Goal: Task Accomplishment & Management: Complete application form

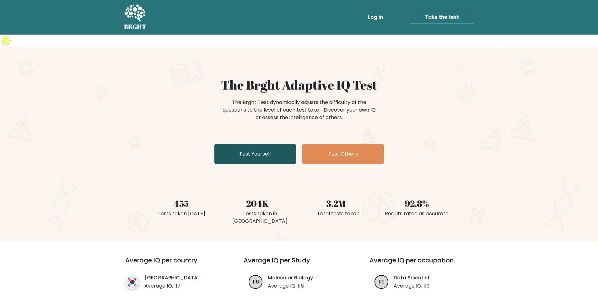
click at [263, 144] on link "Test Yourself" at bounding box center [255, 154] width 82 height 20
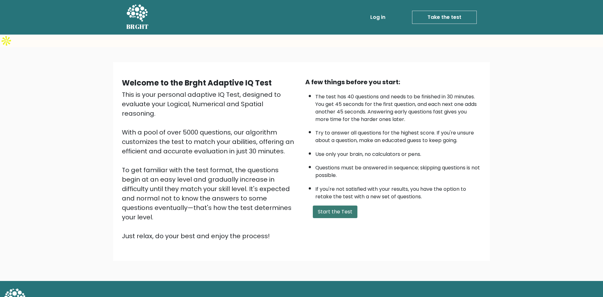
click at [326, 205] on button "Start the Test" at bounding box center [335, 211] width 45 height 13
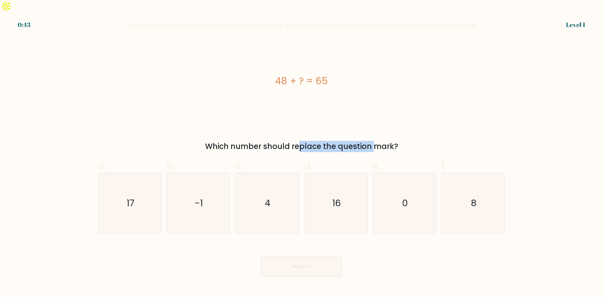
drag, startPoint x: 246, startPoint y: 136, endPoint x: 366, endPoint y: 132, distance: 120.3
click at [332, 141] on div "Which number should replace the question mark?" at bounding box center [301, 146] width 399 height 11
click at [352, 141] on div "Which number should replace the question mark?" at bounding box center [301, 146] width 399 height 11
drag, startPoint x: 115, startPoint y: 190, endPoint x: 131, endPoint y: 195, distance: 16.4
click at [115, 190] on icon "17" at bounding box center [130, 203] width 61 height 61
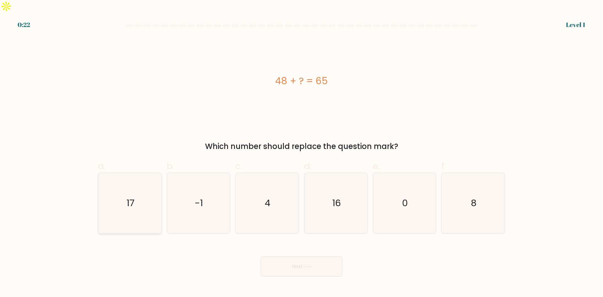
click at [301, 153] on input "a. 17" at bounding box center [301, 151] width 0 height 4
radio input "true"
click at [314, 256] on button "Next" at bounding box center [302, 266] width 82 height 20
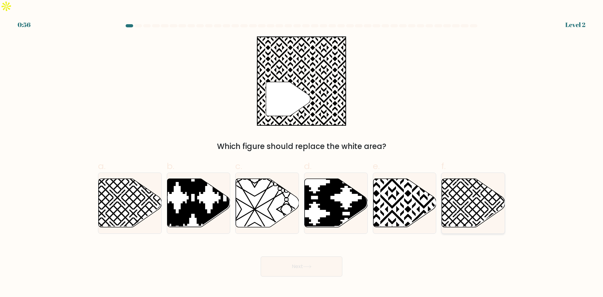
click at [461, 201] on icon at bounding box center [492, 177] width 127 height 127
click at [302, 153] on input "f." at bounding box center [301, 151] width 0 height 4
radio input "true"
click at [400, 197] on icon at bounding box center [404, 203] width 63 height 48
click at [302, 153] on input "e." at bounding box center [301, 151] width 0 height 4
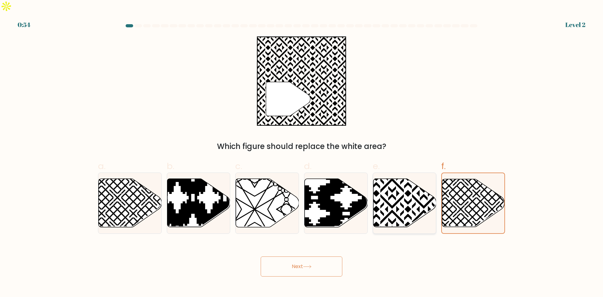
radio input "true"
click at [297, 256] on button "Next" at bounding box center [302, 266] width 82 height 20
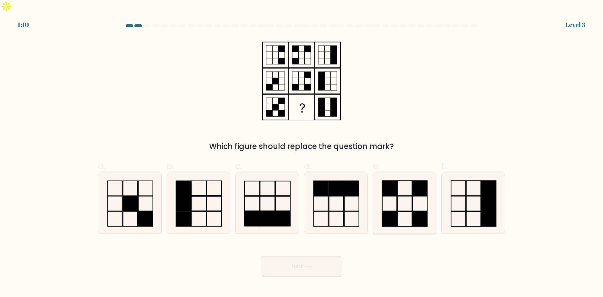
click at [399, 180] on icon at bounding box center [404, 203] width 61 height 61
click at [302, 153] on input "e." at bounding box center [301, 151] width 0 height 4
radio input "true"
click at [297, 256] on button "Next" at bounding box center [302, 266] width 82 height 20
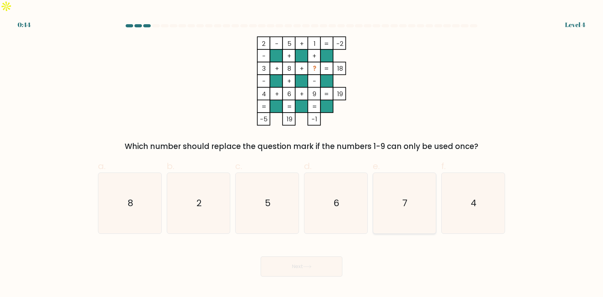
click at [406, 197] on text "7" at bounding box center [405, 203] width 5 height 13
click at [302, 153] on input "e. 7" at bounding box center [301, 151] width 0 height 4
radio input "true"
click at [301, 256] on button "Next" at bounding box center [302, 266] width 82 height 20
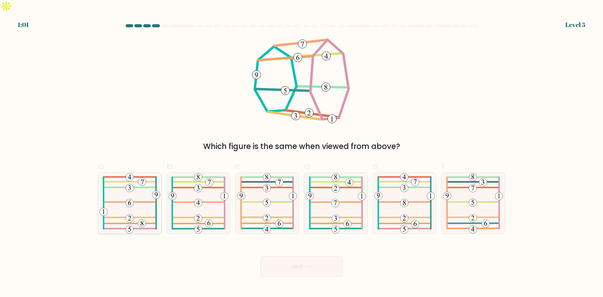
click at [122, 193] on icon at bounding box center [130, 203] width 61 height 61
click at [301, 153] on input "a." at bounding box center [301, 151] width 0 height 4
radio input "true"
click at [338, 199] on 575 at bounding box center [335, 203] width 8 height 8
click at [302, 153] on input "d." at bounding box center [301, 151] width 0 height 4
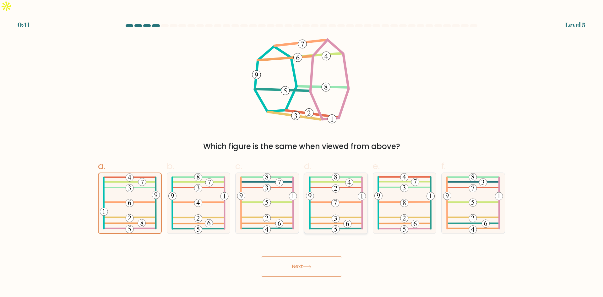
radio input "true"
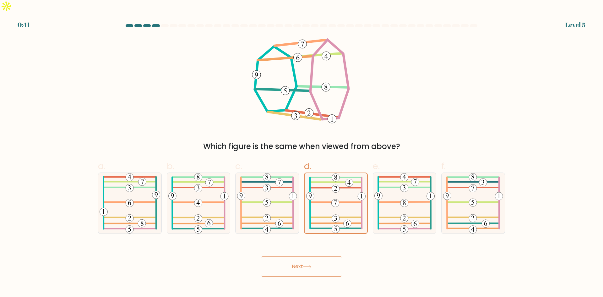
click at [307, 265] on icon at bounding box center [307, 266] width 8 height 3
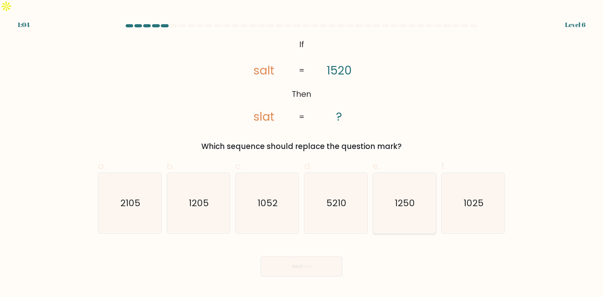
click at [416, 198] on icon "1250" at bounding box center [404, 203] width 61 height 61
click at [302, 153] on input "e. 1250" at bounding box center [301, 151] width 0 height 4
radio input "true"
click at [301, 257] on button "Next" at bounding box center [302, 266] width 82 height 20
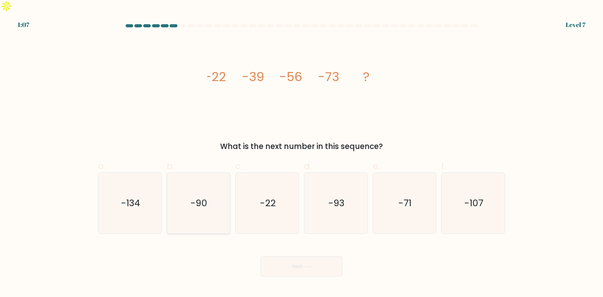
click at [199, 197] on text "-90" at bounding box center [199, 203] width 17 height 13
click at [301, 153] on input "b. -90" at bounding box center [301, 151] width 0 height 4
radio input "true"
click at [311, 257] on button "Next" at bounding box center [302, 266] width 82 height 20
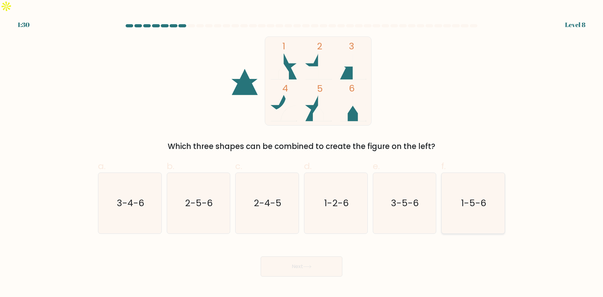
click at [467, 199] on icon "1-5-6" at bounding box center [473, 203] width 61 height 61
click at [302, 153] on input "f. 1-5-6" at bounding box center [301, 151] width 0 height 4
radio input "true"
click at [312, 256] on button "Next" at bounding box center [302, 266] width 82 height 20
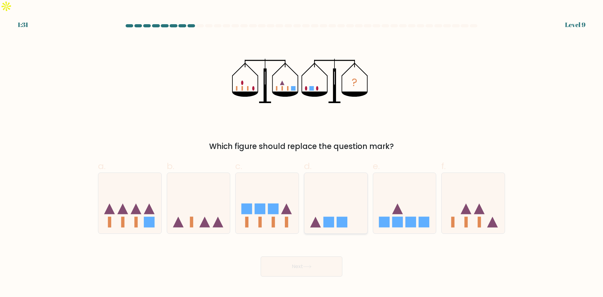
click at [348, 212] on icon at bounding box center [335, 203] width 63 height 52
click at [302, 153] on input "d." at bounding box center [301, 151] width 0 height 4
radio input "true"
click at [323, 259] on button "Next" at bounding box center [302, 266] width 82 height 20
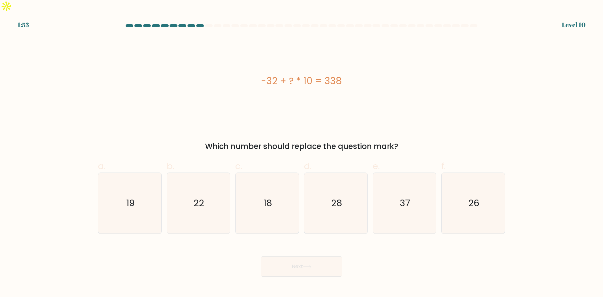
drag, startPoint x: 398, startPoint y: 188, endPoint x: 322, endPoint y: 241, distance: 92.7
click at [398, 188] on icon "37" at bounding box center [404, 203] width 61 height 61
click at [302, 153] on input "e. 37" at bounding box center [301, 151] width 0 height 4
radio input "true"
click at [291, 256] on button "Next" at bounding box center [302, 266] width 82 height 20
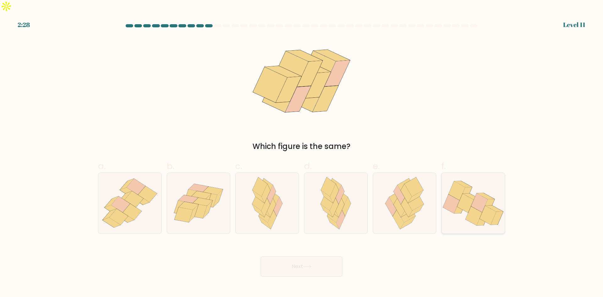
click at [482, 193] on icon at bounding box center [479, 202] width 17 height 19
click at [302, 153] on input "f." at bounding box center [301, 151] width 0 height 4
radio input "true"
click at [310, 265] on icon at bounding box center [307, 266] width 8 height 3
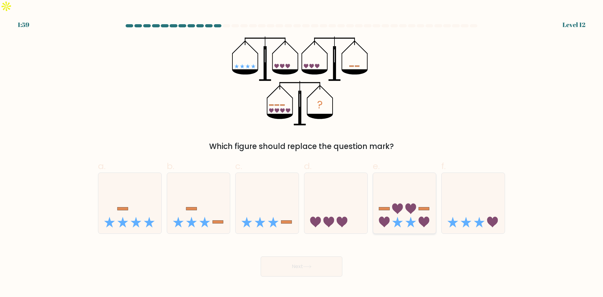
click at [399, 203] on icon at bounding box center [397, 208] width 11 height 11
click at [302, 153] on input "e." at bounding box center [301, 151] width 0 height 4
radio input "true"
click at [316, 256] on button "Next" at bounding box center [302, 266] width 82 height 20
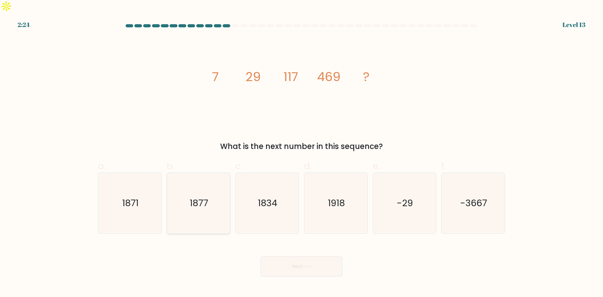
click at [197, 207] on icon "1877" at bounding box center [198, 203] width 61 height 61
click at [301, 153] on input "b. 1877" at bounding box center [301, 151] width 0 height 4
radio input "true"
click at [290, 256] on button "Next" at bounding box center [302, 266] width 82 height 20
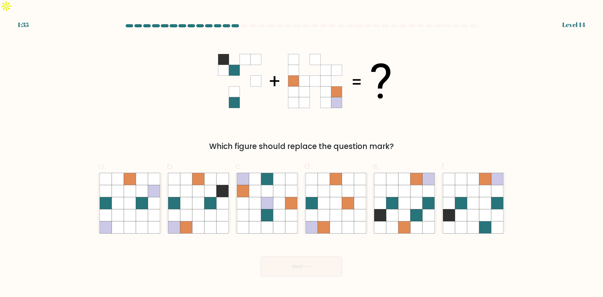
click at [158, 277] on body "1:35 Level 14" at bounding box center [301, 148] width 603 height 297
click at [220, 185] on icon at bounding box center [223, 191] width 12 height 12
click at [301, 153] on input "b." at bounding box center [301, 151] width 0 height 4
radio input "true"
click at [313, 256] on button "Next" at bounding box center [302, 266] width 82 height 20
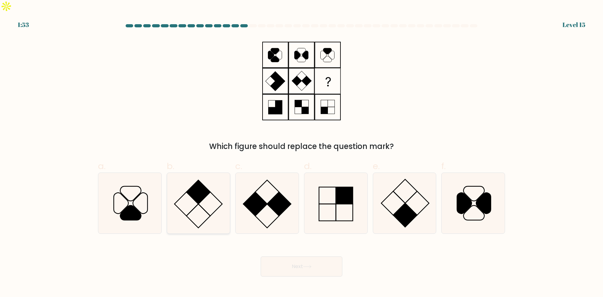
click at [207, 180] on rect at bounding box center [199, 192] width 24 height 24
click at [301, 153] on input "b." at bounding box center [301, 151] width 0 height 4
radio input "true"
click at [422, 206] on icon at bounding box center [404, 203] width 61 height 61
click at [302, 153] on input "e." at bounding box center [301, 151] width 0 height 4
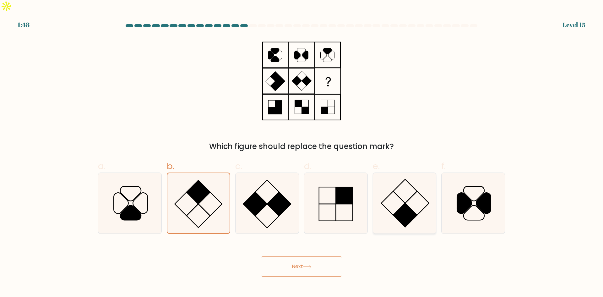
radio input "true"
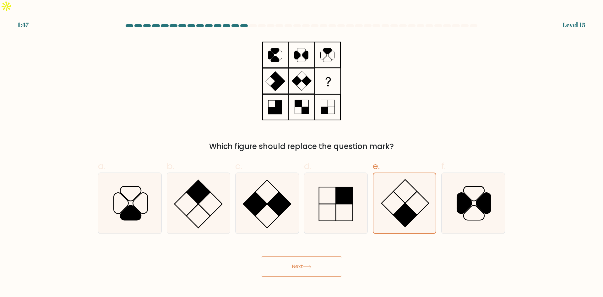
click at [284, 257] on button "Next" at bounding box center [302, 266] width 82 height 20
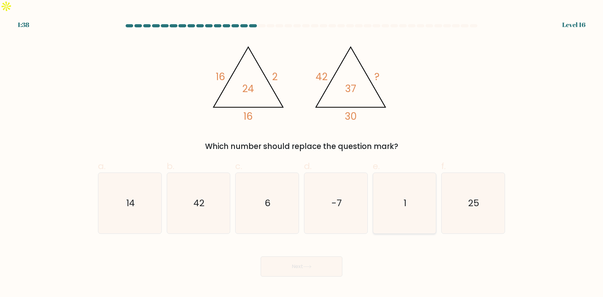
click at [411, 192] on icon "1" at bounding box center [404, 203] width 61 height 61
click at [302, 153] on input "e. 1" at bounding box center [301, 151] width 0 height 4
radio input "true"
click at [323, 256] on button "Next" at bounding box center [302, 266] width 82 height 20
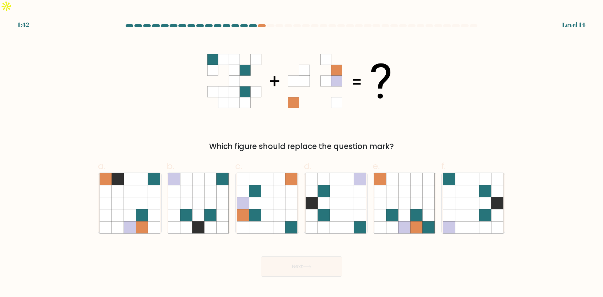
click at [147, 260] on div "Next" at bounding box center [301, 258] width 414 height 35
drag, startPoint x: 273, startPoint y: 189, endPoint x: 279, endPoint y: 226, distance: 37.1
click at [273, 197] on icon at bounding box center [267, 203] width 12 height 12
click at [301, 153] on input "c." at bounding box center [301, 151] width 0 height 4
radio input "true"
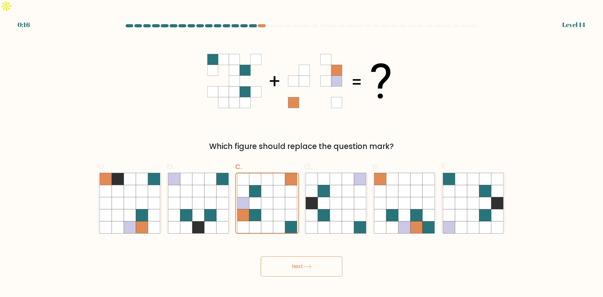
click at [285, 256] on button "Next" at bounding box center [302, 266] width 82 height 20
click at [286, 256] on button "Next" at bounding box center [302, 266] width 82 height 20
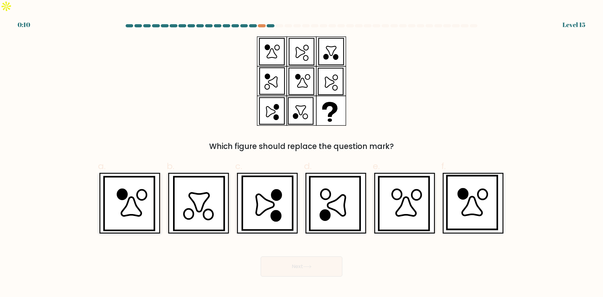
click at [117, 178] on icon at bounding box center [129, 203] width 50 height 54
click at [301, 153] on input "a." at bounding box center [301, 151] width 0 height 4
radio input "true"
click at [281, 256] on button "Next" at bounding box center [302, 266] width 82 height 20
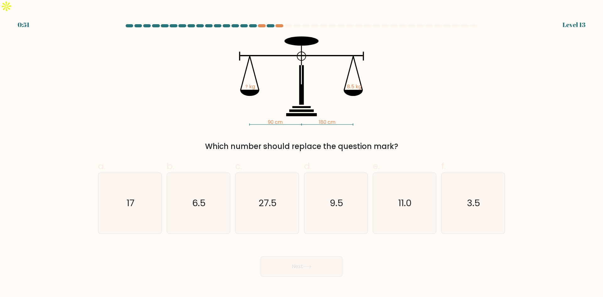
drag, startPoint x: 213, startPoint y: 130, endPoint x: 375, endPoint y: 131, distance: 162.0
click at [375, 141] on div "Which number should replace the question mark?" at bounding box center [301, 146] width 399 height 11
click at [457, 141] on div "Which number should replace the question mark?" at bounding box center [301, 146] width 399 height 11
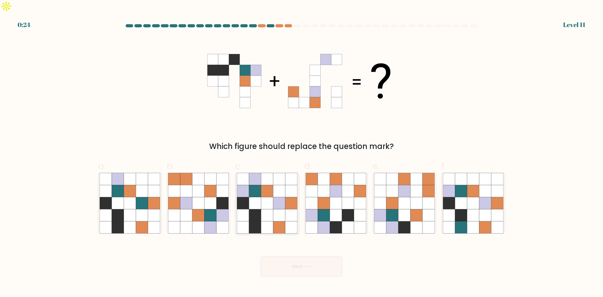
click at [261, 197] on icon at bounding box center [255, 203] width 12 height 12
click at [301, 153] on input "c." at bounding box center [301, 151] width 0 height 4
radio input "true"
click at [315, 257] on button "Next" at bounding box center [302, 266] width 82 height 20
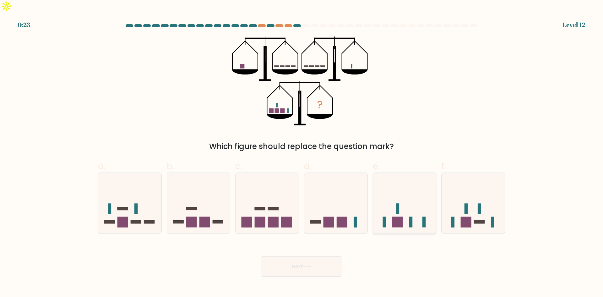
click at [409, 203] on icon at bounding box center [404, 203] width 63 height 52
click at [302, 153] on input "e." at bounding box center [301, 151] width 0 height 4
radio input "true"
click at [300, 256] on button "Next" at bounding box center [302, 266] width 82 height 20
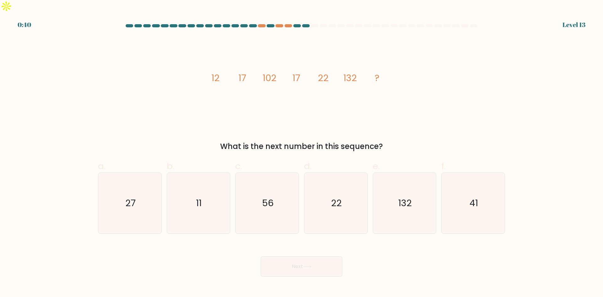
drag, startPoint x: 335, startPoint y: 137, endPoint x: 472, endPoint y: 128, distance: 137.2
click at [441, 141] on div "What is the next number in this sequence?" at bounding box center [301, 146] width 399 height 11
click at [478, 127] on div "image/svg+xml 12 17 102 17 22 132 ? What is the next number in this sequence?" at bounding box center [301, 94] width 414 height 116
click at [406, 183] on icon "132" at bounding box center [404, 203] width 61 height 61
click at [302, 153] on input "e. 132" at bounding box center [301, 151] width 0 height 4
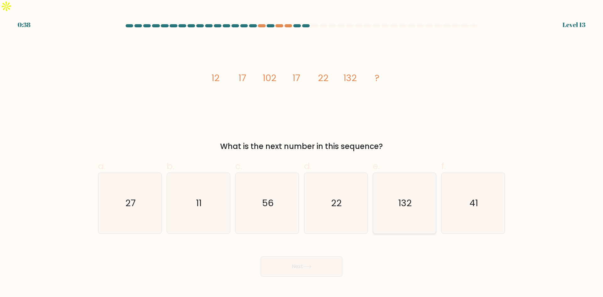
radio input "true"
click at [287, 256] on button "Next" at bounding box center [302, 266] width 82 height 20
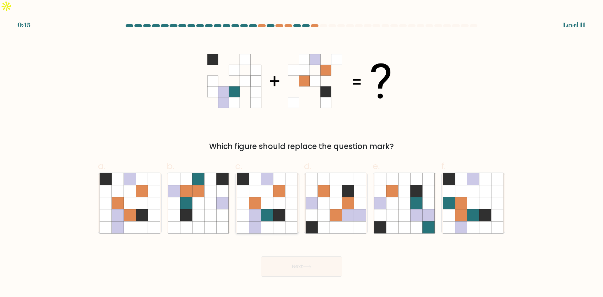
click at [279, 185] on icon at bounding box center [279, 191] width 12 height 12
click at [301, 153] on input "c." at bounding box center [301, 151] width 0 height 4
radio input "true"
click at [317, 256] on button "Next" at bounding box center [302, 266] width 82 height 20
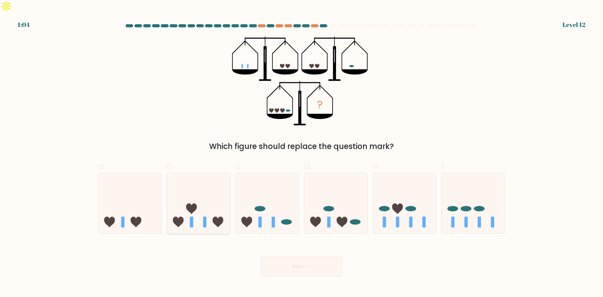
click at [189, 203] on icon at bounding box center [191, 208] width 11 height 11
click at [301, 153] on input "b." at bounding box center [301, 151] width 0 height 4
radio input "true"
click at [307, 265] on icon at bounding box center [307, 266] width 8 height 3
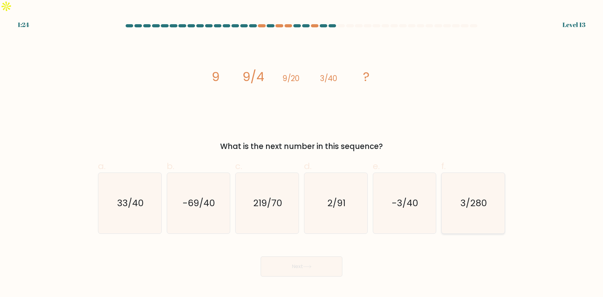
click at [472, 207] on icon "3/280" at bounding box center [473, 203] width 61 height 61
click at [302, 153] on input "f. 3/280" at bounding box center [301, 151] width 0 height 4
radio input "true"
click at [321, 261] on button "Next" at bounding box center [302, 266] width 82 height 20
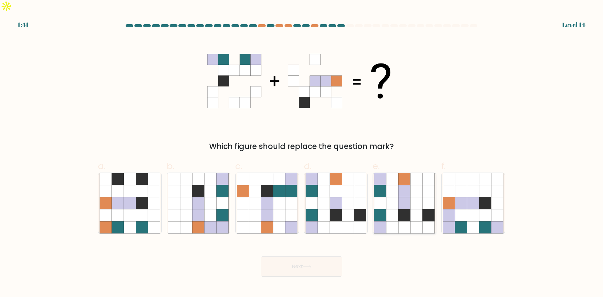
click at [406, 185] on icon at bounding box center [404, 191] width 12 height 12
click at [302, 153] on input "e." at bounding box center [301, 151] width 0 height 4
radio input "true"
click at [311, 265] on icon at bounding box center [307, 266] width 8 height 3
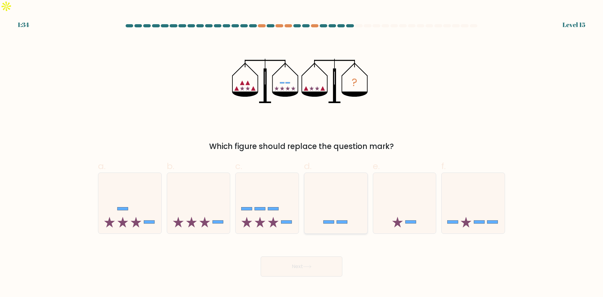
click at [329, 190] on icon at bounding box center [335, 203] width 63 height 52
click at [302, 153] on input "d." at bounding box center [301, 151] width 0 height 4
radio input "true"
click at [307, 256] on button "Next" at bounding box center [302, 266] width 82 height 20
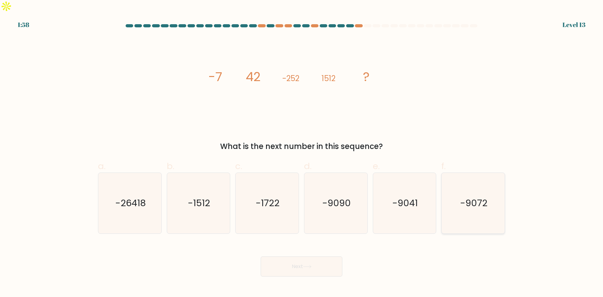
click at [459, 203] on icon "-9072" at bounding box center [473, 203] width 61 height 61
click at [302, 153] on input "f. -9072" at bounding box center [301, 151] width 0 height 4
radio input "true"
click at [309, 265] on icon at bounding box center [307, 266] width 8 height 3
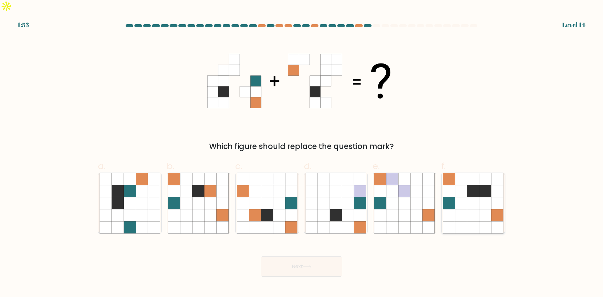
click at [467, 197] on icon at bounding box center [473, 203] width 12 height 12
click at [302, 153] on input "f." at bounding box center [301, 151] width 0 height 4
radio input "true"
click at [320, 256] on button "Next" at bounding box center [302, 266] width 82 height 20
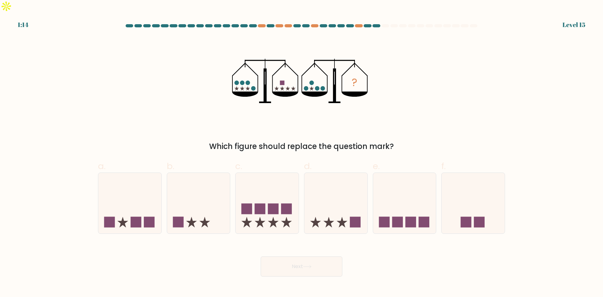
drag, startPoint x: 203, startPoint y: 199, endPoint x: 253, endPoint y: 239, distance: 64.0
click at [203, 199] on icon at bounding box center [198, 203] width 63 height 52
click at [301, 153] on input "b." at bounding box center [301, 151] width 0 height 4
radio input "true"
click at [327, 256] on button "Next" at bounding box center [302, 266] width 82 height 20
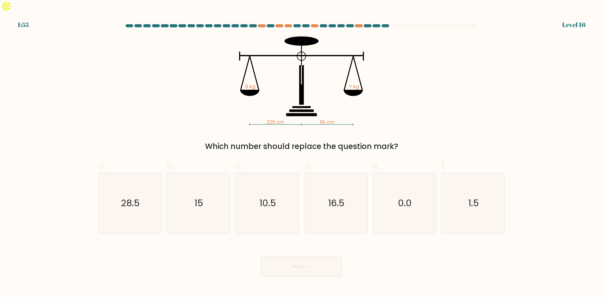
click at [103, 86] on div "225 cm 90 cm 6 kg ? kg Which number should replace the question mark?" at bounding box center [301, 94] width 414 height 116
click at [476, 197] on text "1.5" at bounding box center [473, 203] width 11 height 13
click at [302, 153] on input "f. 1.5" at bounding box center [301, 151] width 0 height 4
radio input "true"
click at [298, 256] on button "Next" at bounding box center [302, 266] width 82 height 20
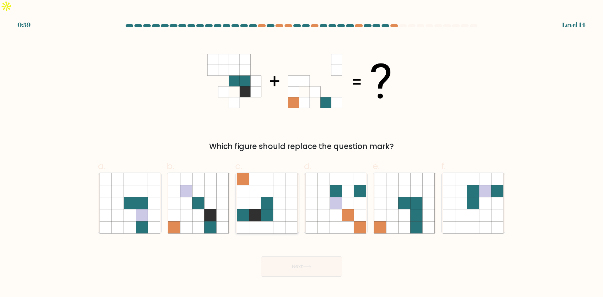
click at [277, 209] on icon at bounding box center [279, 215] width 12 height 12
click at [301, 153] on input "c." at bounding box center [301, 151] width 0 height 4
radio input "true"
click at [313, 257] on button "Next" at bounding box center [302, 266] width 82 height 20
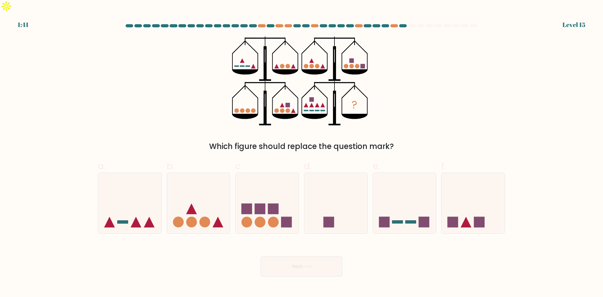
click at [150, 89] on div "? Which figure should replace the question mark?" at bounding box center [301, 94] width 414 height 116
drag, startPoint x: 442, startPoint y: 67, endPoint x: 434, endPoint y: 76, distance: 12.0
click at [442, 67] on div "? Which figure should replace the question mark?" at bounding box center [301, 94] width 414 height 116
click at [271, 203] on rect at bounding box center [273, 208] width 11 height 11
click at [301, 153] on input "c." at bounding box center [301, 151] width 0 height 4
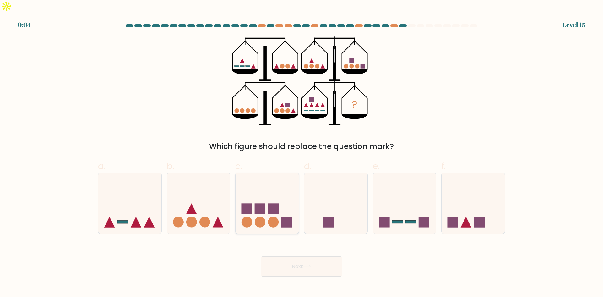
radio input "true"
click at [284, 257] on button "Next" at bounding box center [302, 266] width 82 height 20
click at [457, 105] on div "? Which figure should replace the question mark?" at bounding box center [301, 94] width 414 height 116
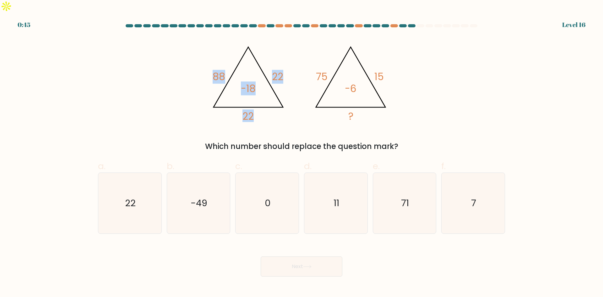
drag, startPoint x: 208, startPoint y: 61, endPoint x: 484, endPoint y: 85, distance: 277.0
click at [311, 75] on icon "@import url('https://fonts.googleapis.com/css?family=Abril+Fatface:400,100,100i…" at bounding box center [301, 80] width 188 height 89
click at [505, 85] on div "@import url('https://fonts.googleapis.com/css?family=Abril+Fatface:400,100,100i…" at bounding box center [301, 94] width 414 height 116
click at [218, 197] on icon "-49" at bounding box center [198, 203] width 61 height 61
click at [301, 153] on input "b. -49" at bounding box center [301, 151] width 0 height 4
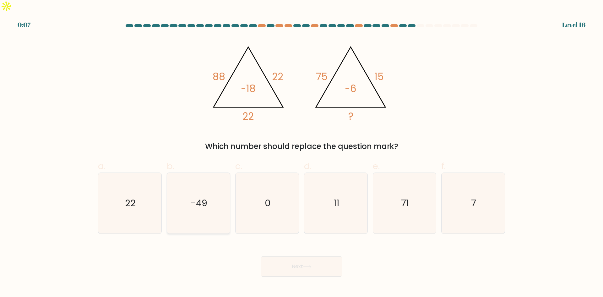
radio input "true"
click at [328, 259] on button "Next" at bounding box center [302, 266] width 82 height 20
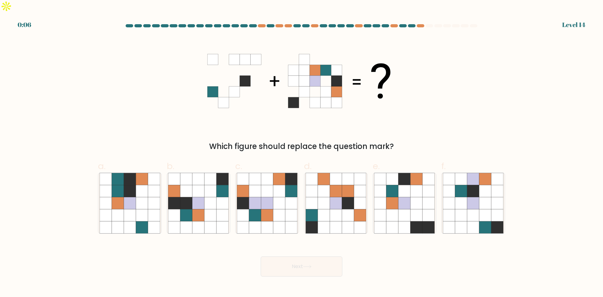
click at [420, 116] on div "Which figure should replace the question mark?" at bounding box center [301, 94] width 414 height 116
click at [194, 197] on icon at bounding box center [198, 203] width 12 height 12
click at [301, 153] on input "b." at bounding box center [301, 151] width 0 height 4
radio input "true"
click at [295, 256] on button "Next" at bounding box center [302, 266] width 82 height 20
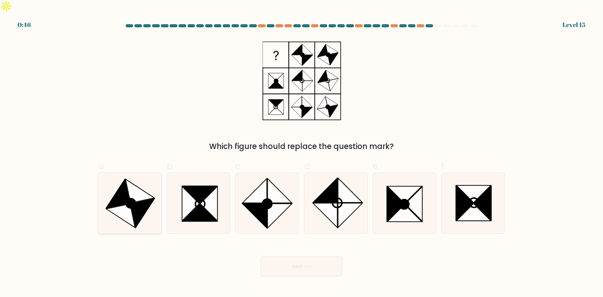
click at [135, 187] on icon at bounding box center [139, 191] width 29 height 24
click at [301, 153] on input "a." at bounding box center [301, 151] width 0 height 4
radio input "true"
click at [309, 256] on button "Next" at bounding box center [302, 266] width 82 height 20
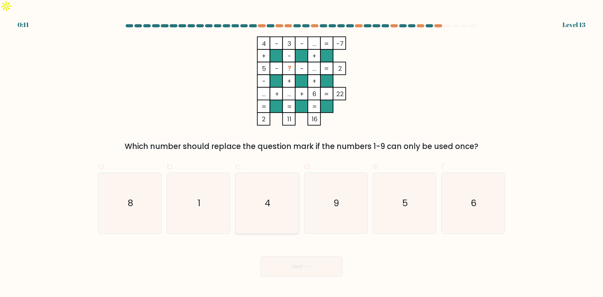
click at [266, 197] on text "4" at bounding box center [268, 203] width 6 height 13
click at [301, 153] on input "c. 4" at bounding box center [301, 151] width 0 height 4
radio input "true"
click at [246, 180] on icon "4" at bounding box center [267, 203] width 60 height 60
click at [301, 153] on input "c. 4" at bounding box center [301, 151] width 0 height 4
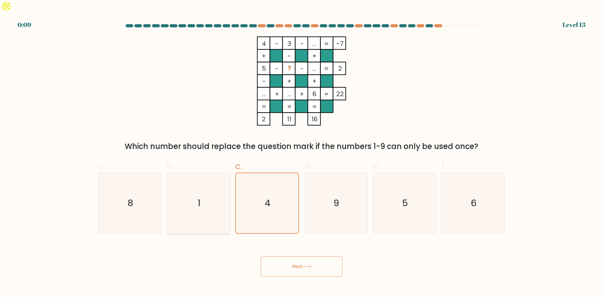
click at [209, 185] on icon "1" at bounding box center [198, 203] width 61 height 61
click at [301, 153] on input "b. 1" at bounding box center [301, 151] width 0 height 4
radio input "true"
click at [288, 256] on button "Next" at bounding box center [302, 266] width 82 height 20
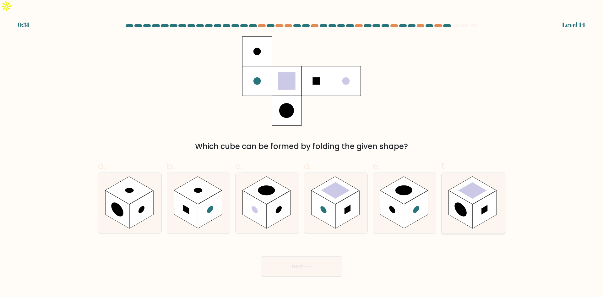
click at [477, 187] on rect at bounding box center [472, 190] width 48 height 28
click at [302, 153] on input "f." at bounding box center [301, 151] width 0 height 4
radio input "true"
click at [296, 256] on button "Next" at bounding box center [302, 266] width 82 height 20
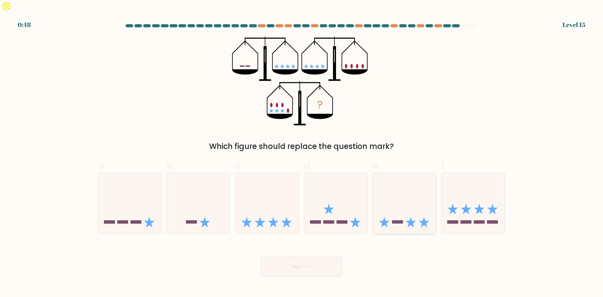
click at [419, 213] on icon at bounding box center [404, 203] width 63 height 52
click at [302, 153] on input "e." at bounding box center [301, 151] width 0 height 4
radio input "true"
click at [212, 199] on icon at bounding box center [198, 203] width 63 height 52
click at [301, 153] on input "b." at bounding box center [301, 151] width 0 height 4
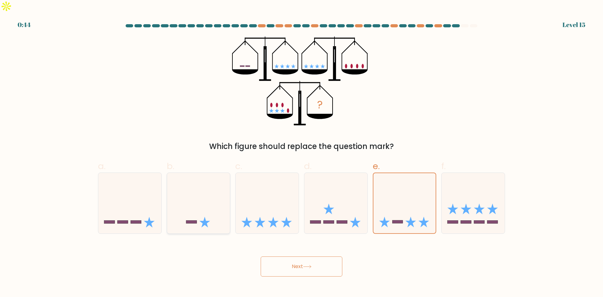
radio input "true"
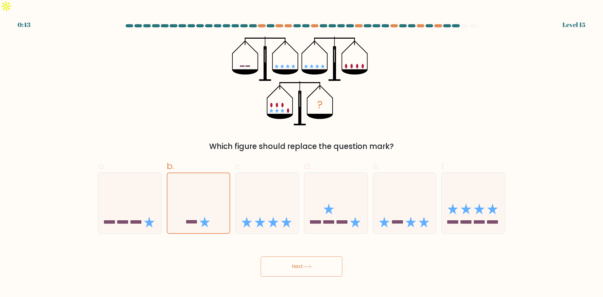
click at [311, 265] on icon at bounding box center [307, 266] width 8 height 3
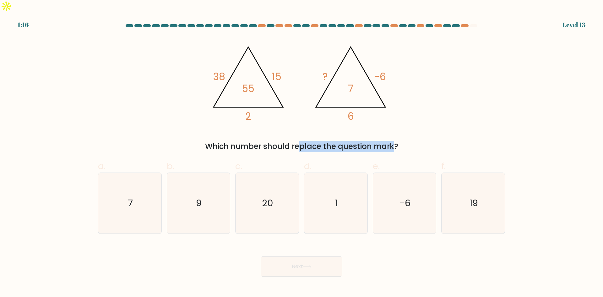
drag, startPoint x: 241, startPoint y: 131, endPoint x: 349, endPoint y: 134, distance: 109.0
click at [342, 141] on div "Which number should replace the question mark?" at bounding box center [301, 146] width 399 height 11
click at [411, 141] on div "Which number should replace the question mark?" at bounding box center [301, 146] width 399 height 11
click at [273, 197] on text "20" at bounding box center [267, 203] width 11 height 13
click at [301, 153] on input "c. 20" at bounding box center [301, 151] width 0 height 4
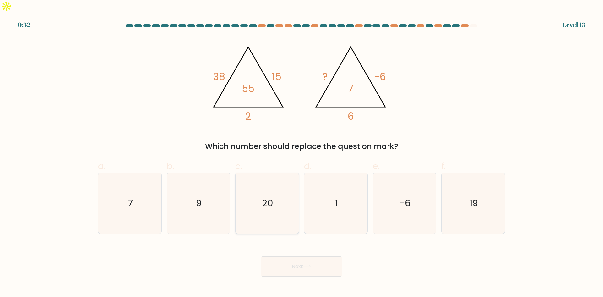
radio input "true"
click at [467, 193] on icon "19" at bounding box center [473, 203] width 61 height 61
click at [302, 153] on input "f. 19" at bounding box center [301, 151] width 0 height 4
radio input "true"
click at [315, 256] on button "Next" at bounding box center [302, 266] width 82 height 20
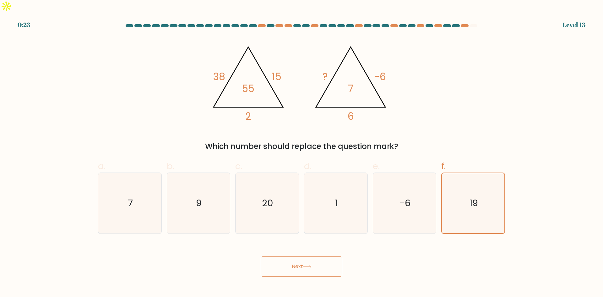
click at [430, 255] on div "Next" at bounding box center [301, 258] width 414 height 35
click at [291, 256] on button "Next" at bounding box center [302, 266] width 82 height 20
click at [470, 182] on icon "19" at bounding box center [473, 203] width 60 height 60
click at [302, 153] on input "f. 19" at bounding box center [301, 151] width 0 height 4
click at [308, 256] on button "Next" at bounding box center [302, 266] width 82 height 20
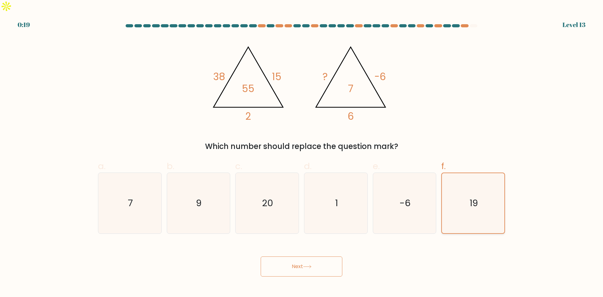
click at [470, 197] on text "19" at bounding box center [473, 203] width 8 height 13
click at [302, 153] on input "f. 19" at bounding box center [301, 151] width 0 height 4
click at [268, 197] on text "20" at bounding box center [267, 203] width 11 height 13
click at [301, 153] on input "c. 20" at bounding box center [301, 151] width 0 height 4
radio input "true"
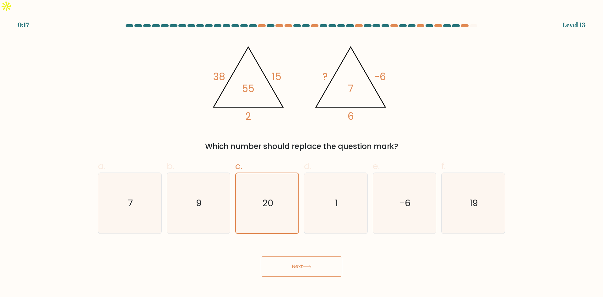
click at [300, 256] on button "Next" at bounding box center [302, 266] width 82 height 20
click at [284, 256] on button "Next" at bounding box center [302, 266] width 82 height 20
click at [327, 256] on button "Next" at bounding box center [302, 266] width 82 height 20
click at [469, 203] on icon "19" at bounding box center [473, 203] width 61 height 61
click at [302, 153] on input "f. 19" at bounding box center [301, 151] width 0 height 4
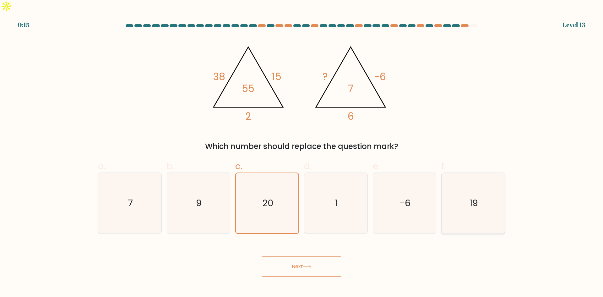
radio input "true"
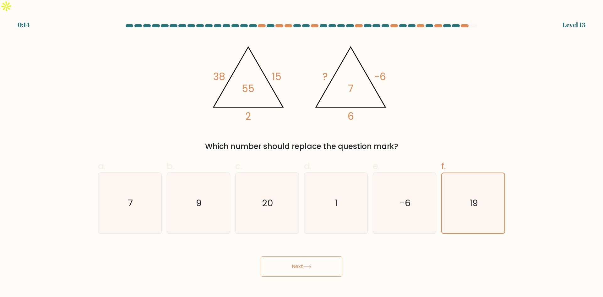
click at [241, 160] on span "c." at bounding box center [238, 166] width 7 height 12
click at [301, 153] on input "c. 20" at bounding box center [301, 151] width 0 height 4
radio input "true"
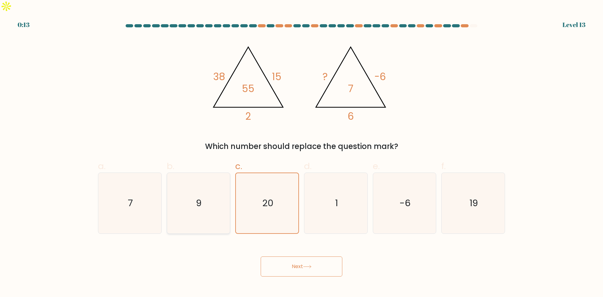
click at [218, 173] on icon "9" at bounding box center [198, 203] width 61 height 61
click at [301, 153] on input "b. 9" at bounding box center [301, 151] width 0 height 4
radio input "true"
click at [279, 197] on icon "20" at bounding box center [267, 203] width 61 height 61
click at [301, 153] on input "c. 20" at bounding box center [301, 151] width 0 height 4
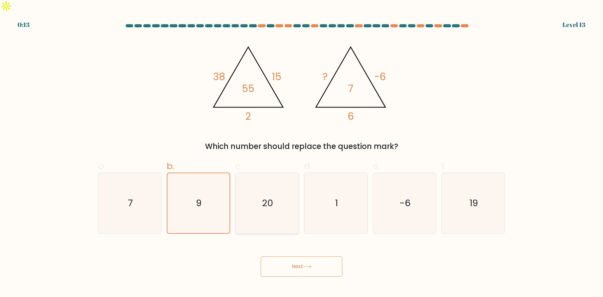
radio input "true"
click at [317, 256] on button "Next" at bounding box center [302, 266] width 82 height 20
click at [479, 176] on icon "19" at bounding box center [473, 203] width 61 height 61
click at [302, 153] on input "f. 19" at bounding box center [301, 151] width 0 height 4
radio input "true"
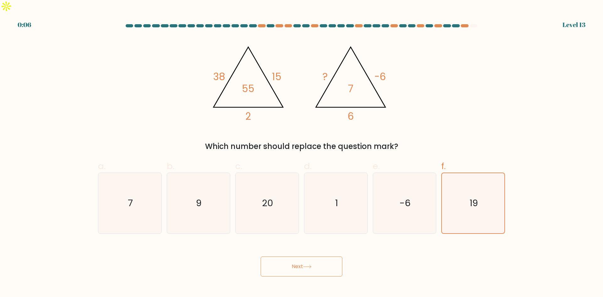
click at [317, 256] on button "Next" at bounding box center [302, 266] width 82 height 20
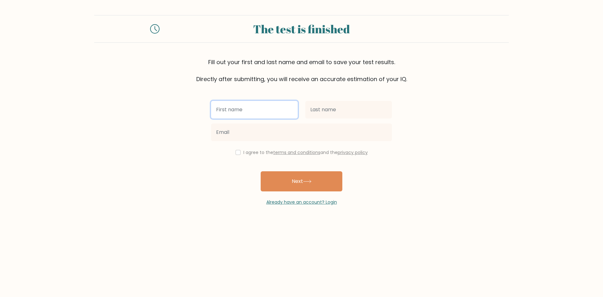
click at [264, 104] on input "text" at bounding box center [254, 110] width 87 height 18
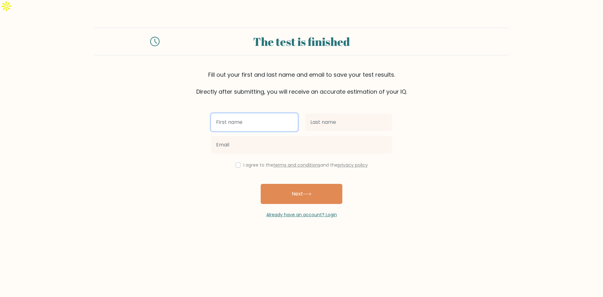
type input "[PERSON_NAME]"
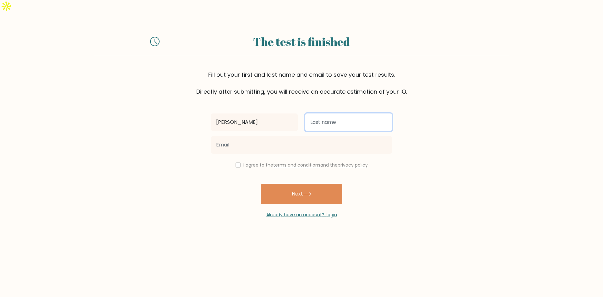
click at [331, 114] on input "text" at bounding box center [348, 122] width 87 height 18
type input "Japitana"
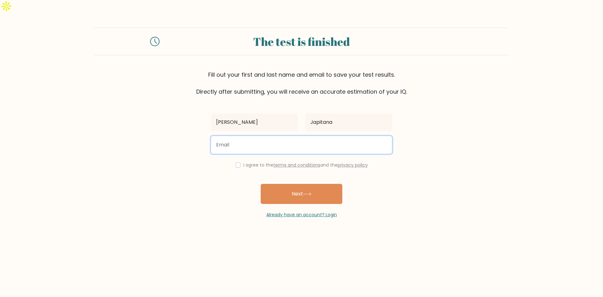
click at [289, 136] on input "email" at bounding box center [301, 145] width 181 height 18
type input "[EMAIL_ADDRESS][DOMAIN_NAME]"
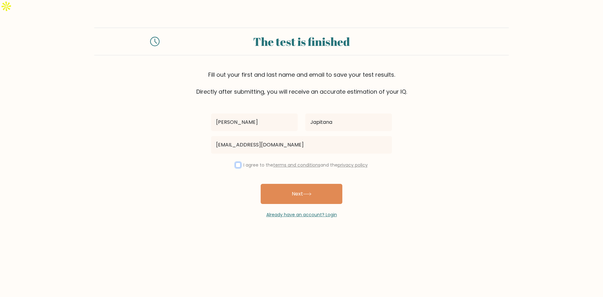
click at [235, 162] on input "checkbox" at bounding box center [237, 164] width 5 height 5
checkbox input "true"
click at [291, 184] on button "Next" at bounding box center [302, 194] width 82 height 20
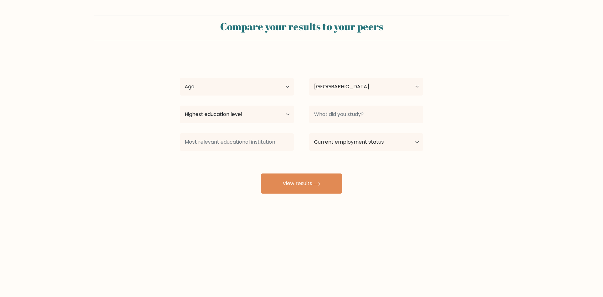
select select "PH"
click at [231, 89] on select "Age Under [DEMOGRAPHIC_DATA] [DEMOGRAPHIC_DATA] [DEMOGRAPHIC_DATA] [DEMOGRAPHIC…" at bounding box center [237, 87] width 114 height 18
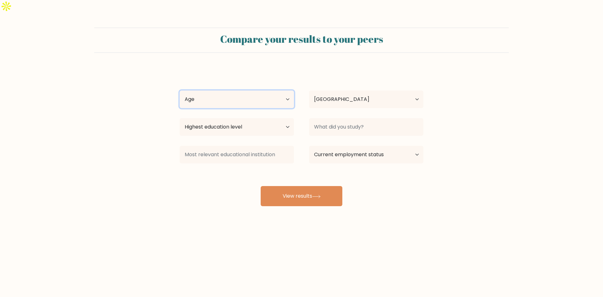
select select "25_34"
click at [180, 90] on select "Age Under [DEMOGRAPHIC_DATA] [DEMOGRAPHIC_DATA] [DEMOGRAPHIC_DATA] [DEMOGRAPHIC…" at bounding box center [237, 99] width 114 height 18
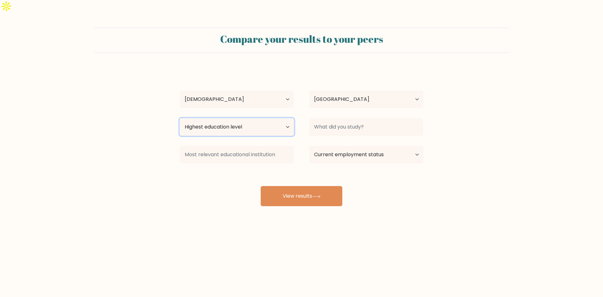
click at [229, 118] on select "Highest education level No schooling Primary Lower Secondary Upper Secondary Oc…" at bounding box center [237, 127] width 114 height 18
select select "bachelors_degree"
click at [180, 118] on select "Highest education level No schooling Primary Lower Secondary Upper Secondary Oc…" at bounding box center [237, 127] width 114 height 18
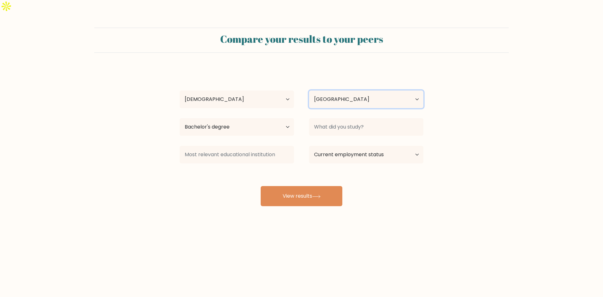
click at [340, 92] on select "Country [GEOGRAPHIC_DATA] [GEOGRAPHIC_DATA] [GEOGRAPHIC_DATA] [US_STATE] [GEOGR…" at bounding box center [366, 99] width 114 height 18
drag, startPoint x: 510, startPoint y: 92, endPoint x: 248, endPoint y: 104, distance: 262.1
click at [510, 92] on form "Compare your results to your peers [PERSON_NAME] Age Under [DEMOGRAPHIC_DATA] […" at bounding box center [301, 117] width 603 height 178
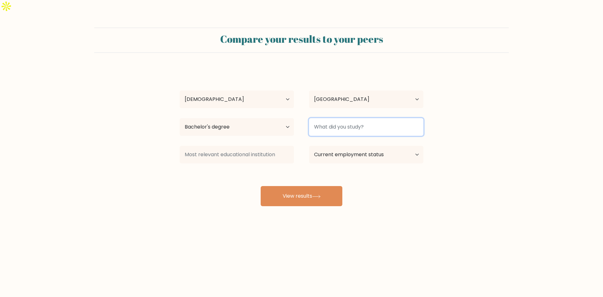
click at [349, 118] on input at bounding box center [366, 127] width 114 height 18
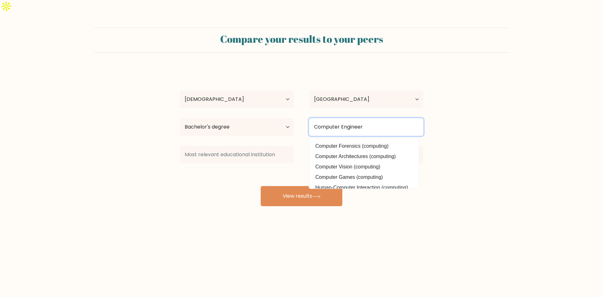
scroll to position [29, 0]
drag, startPoint x: 379, startPoint y: 117, endPoint x: 342, endPoint y: 117, distance: 37.7
click at [342, 118] on input "Computer Engineer" at bounding box center [366, 127] width 114 height 18
drag, startPoint x: 382, startPoint y: 111, endPoint x: 339, endPoint y: 115, distance: 43.2
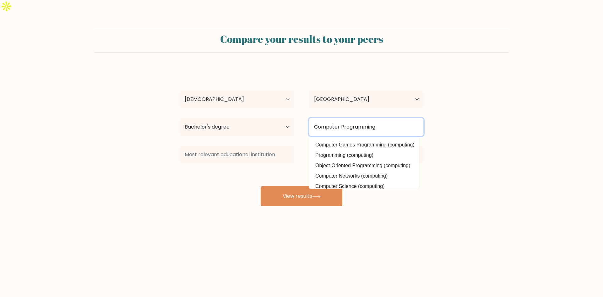
click at [339, 118] on input "Computer Programming" at bounding box center [366, 127] width 114 height 18
type input "Computer Engineering"
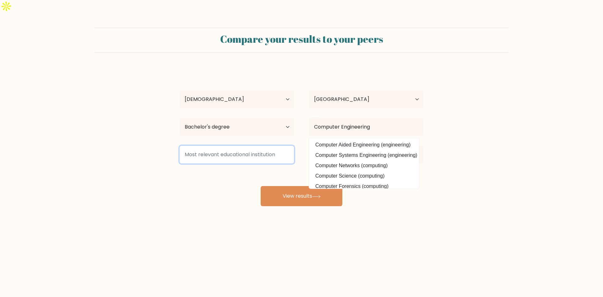
click at [229, 146] on input at bounding box center [237, 155] width 114 height 18
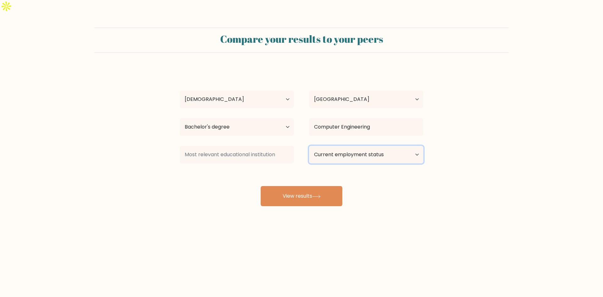
click at [343, 146] on select "Current employment status Employed Student Retired Other / prefer not to answer" at bounding box center [366, 155] width 114 height 18
select select "employed"
click at [309, 146] on select "Current employment status Employed Student Retired Other / prefer not to answer" at bounding box center [366, 155] width 114 height 18
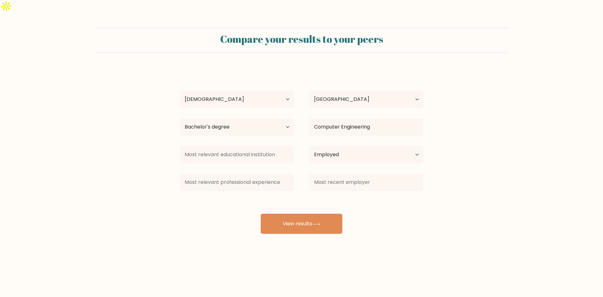
click at [315, 183] on div "[PERSON_NAME] Age Under [DEMOGRAPHIC_DATA] [DEMOGRAPHIC_DATA] [DEMOGRAPHIC_DATA…" at bounding box center [301, 151] width 251 height 166
click at [225, 174] on input at bounding box center [237, 182] width 114 height 18
drag, startPoint x: 241, startPoint y: 141, endPoint x: 246, endPoint y: 144, distance: 5.0
click at [243, 146] on input at bounding box center [237, 155] width 114 height 18
click at [269, 173] on input at bounding box center [237, 182] width 114 height 18
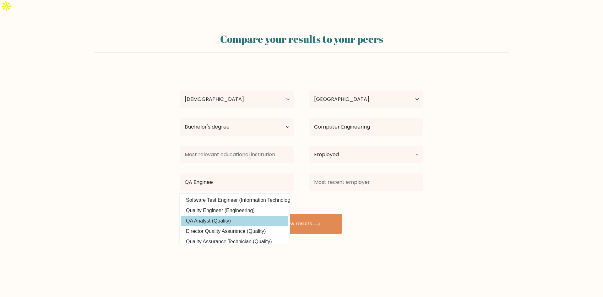
click at [229, 216] on option "QA Analyst (Quality)" at bounding box center [234, 221] width 107 height 10
type input "QA Analyst"
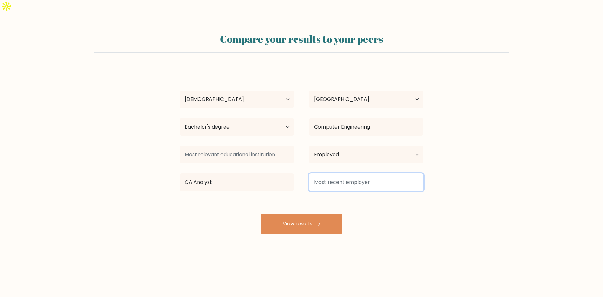
click at [344, 173] on input at bounding box center [366, 182] width 114 height 18
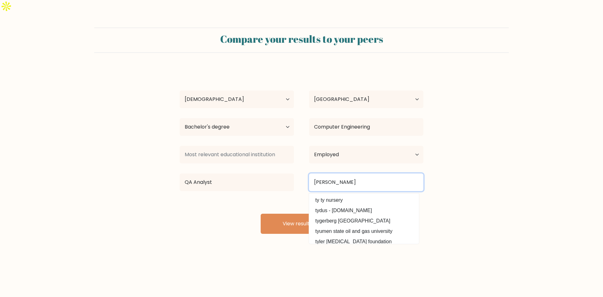
type input "T"
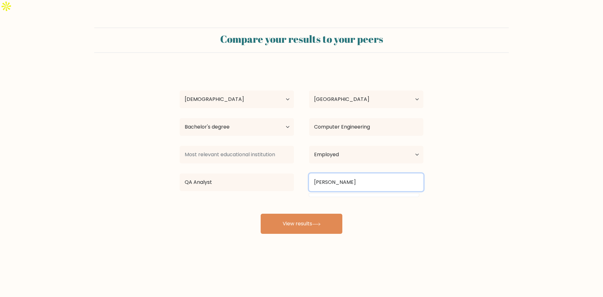
type input "T"
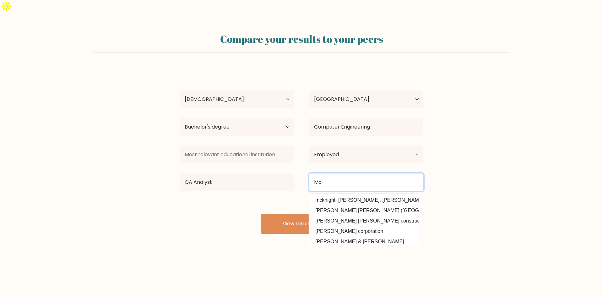
type input "M"
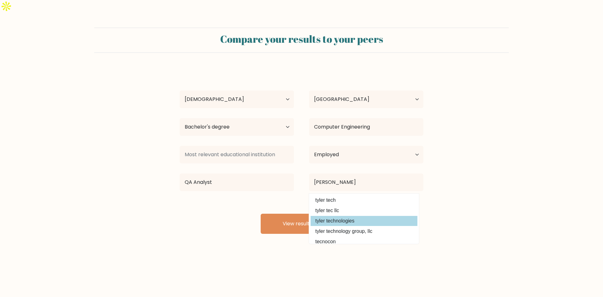
click at [343, 216] on option "tyler technologies" at bounding box center [364, 221] width 107 height 10
type input "tyler technologies"
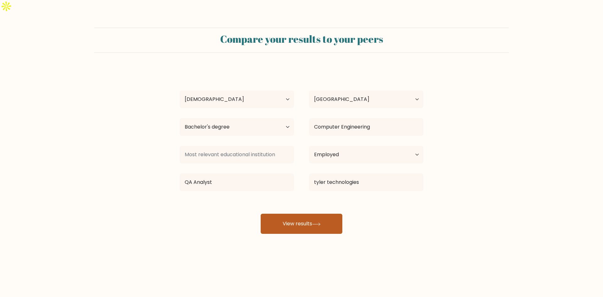
click at [305, 214] on button "View results" at bounding box center [302, 224] width 82 height 20
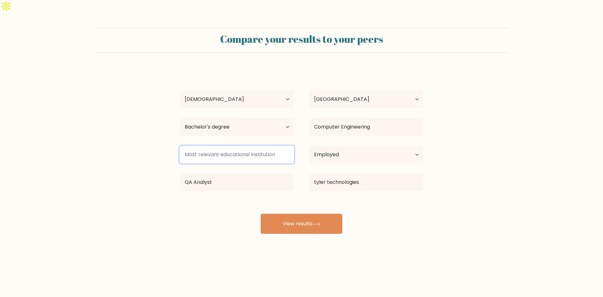
click at [240, 146] on input at bounding box center [237, 155] width 114 height 18
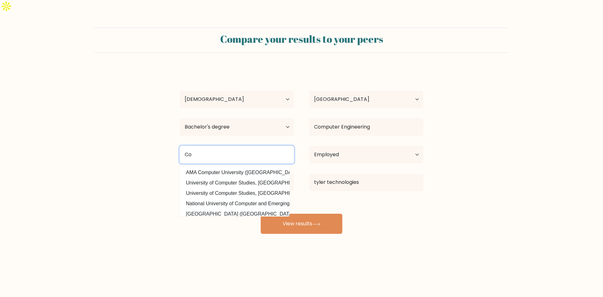
type input "C"
type input "University of La Salette"
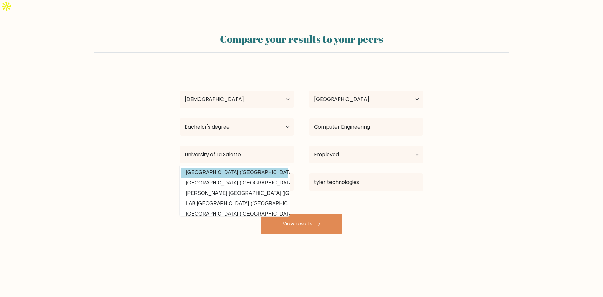
click at [235, 167] on option "[GEOGRAPHIC_DATA] ([GEOGRAPHIC_DATA])" at bounding box center [234, 172] width 107 height 10
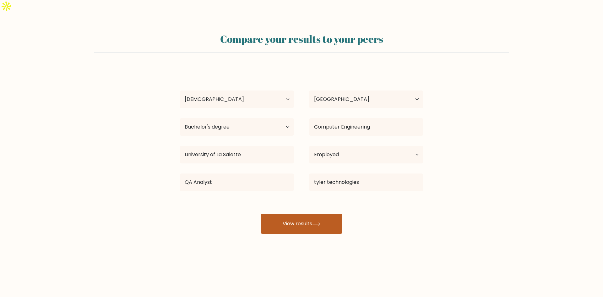
click at [316, 214] on button "View results" at bounding box center [302, 224] width 82 height 20
